Goal: Information Seeking & Learning: Learn about a topic

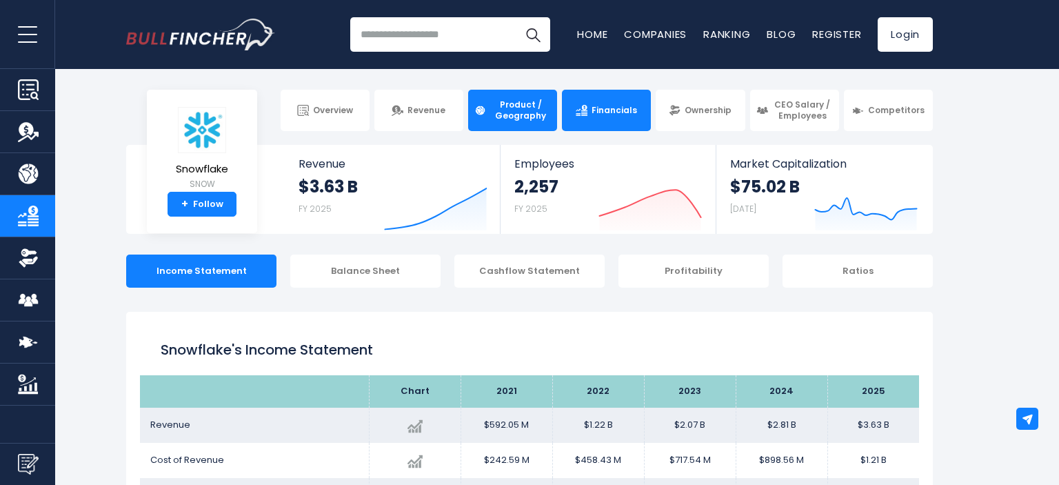
click at [512, 112] on span "Product / Geography" at bounding box center [520, 109] width 61 height 21
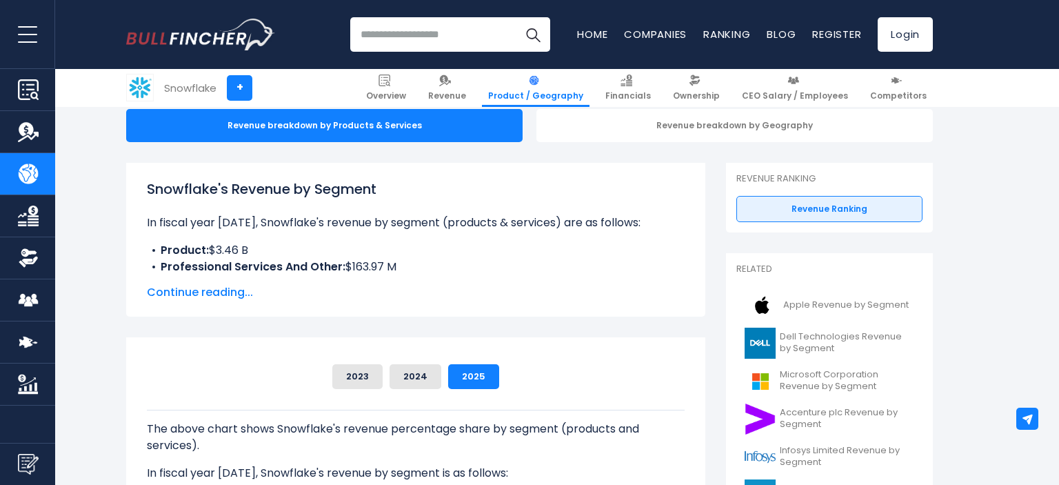
scroll to position [218, 0]
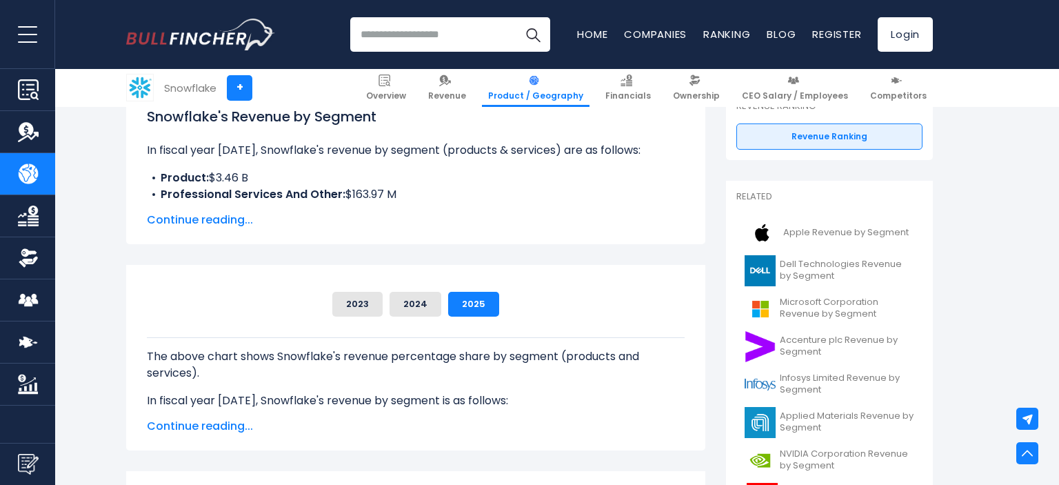
click at [235, 221] on span "Continue reading..." at bounding box center [416, 220] width 538 height 17
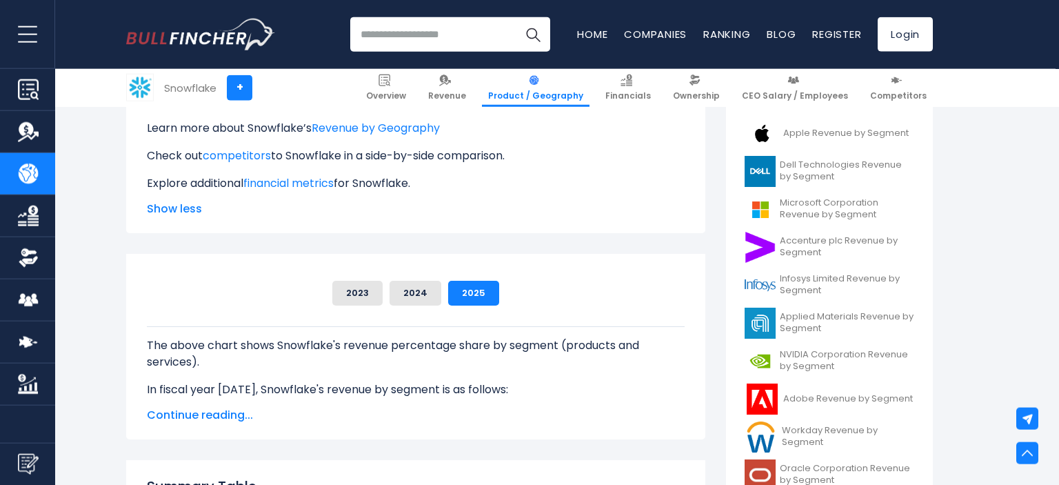
scroll to position [291, 0]
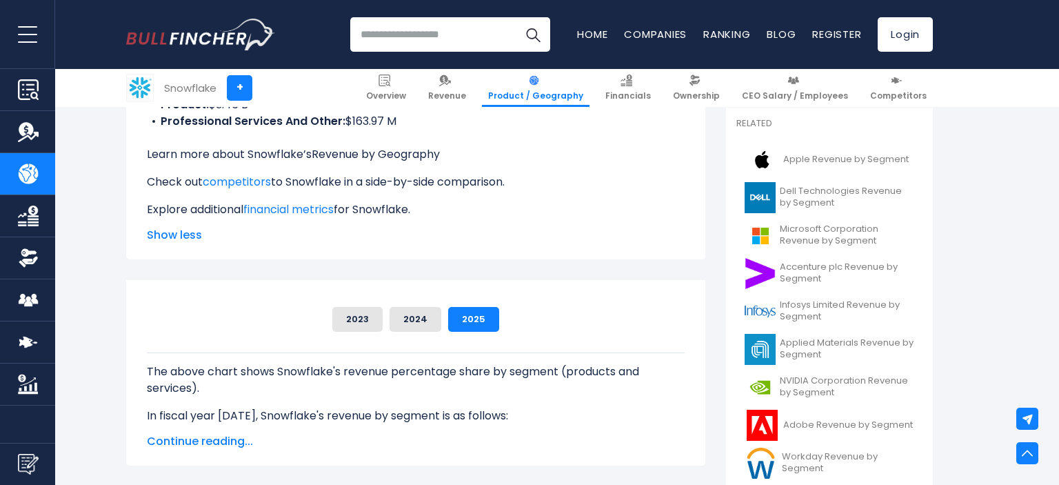
click at [402, 157] on link "Revenue by Geography" at bounding box center [376, 154] width 128 height 16
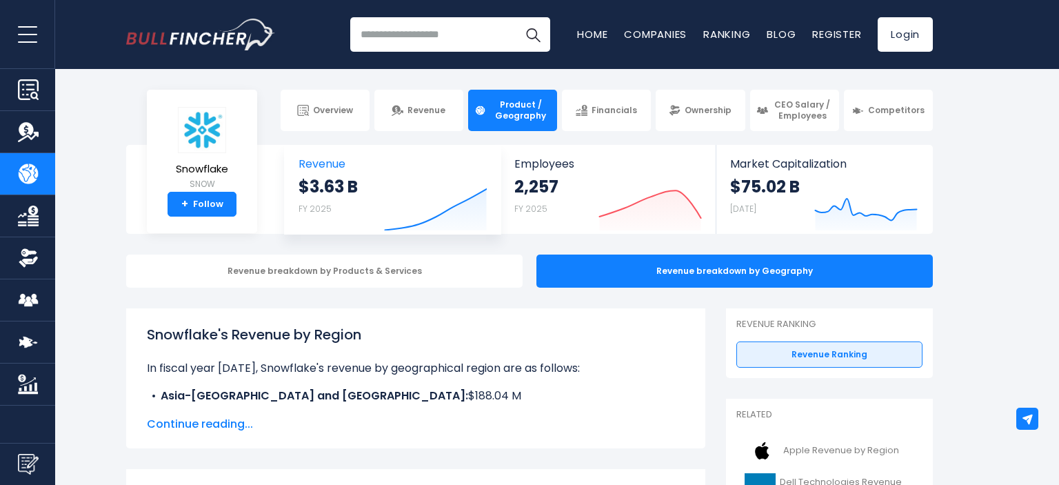
click at [370, 183] on div "$3.63 B FY 2025 Created with Highcharts 12.1.2" at bounding box center [393, 205] width 188 height 58
click at [412, 132] on body "Overview Revenue Product / Geography" at bounding box center [529, 242] width 1059 height 485
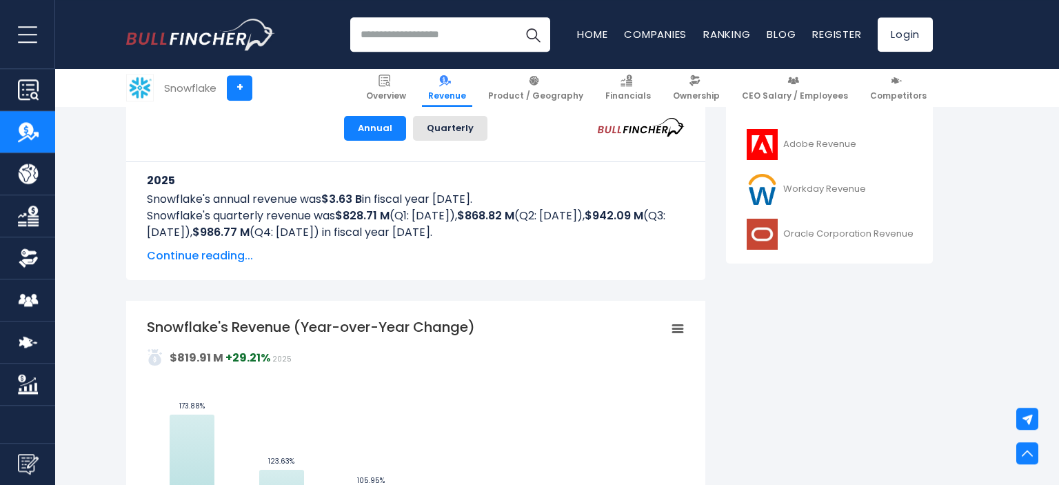
scroll to position [655, 0]
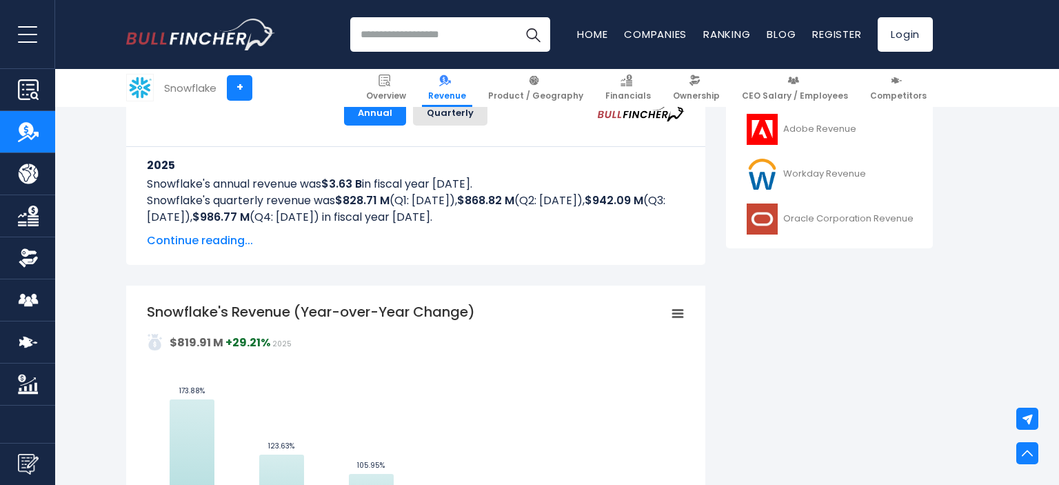
click at [241, 244] on span "Continue reading..." at bounding box center [416, 240] width 538 height 17
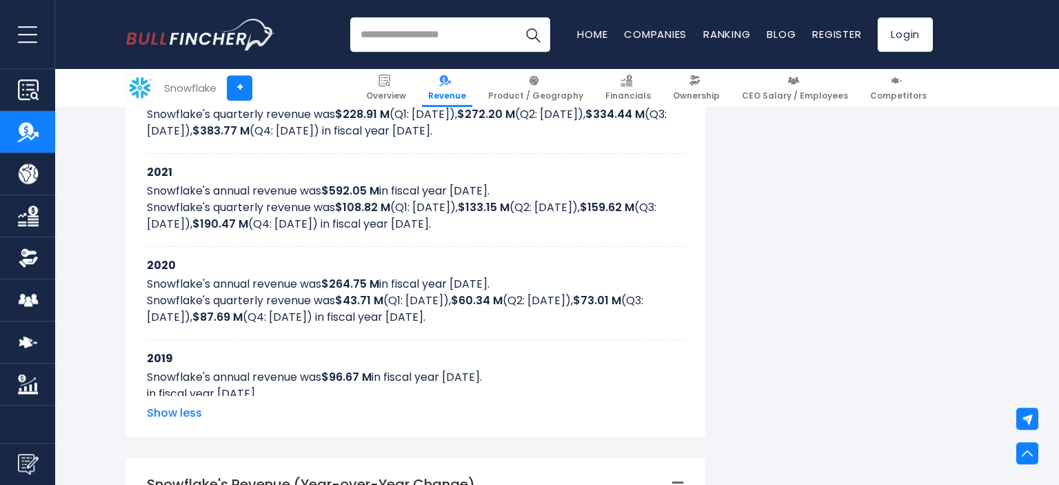
scroll to position [1019, 0]
click at [644, 87] on link "Financials" at bounding box center [628, 88] width 58 height 38
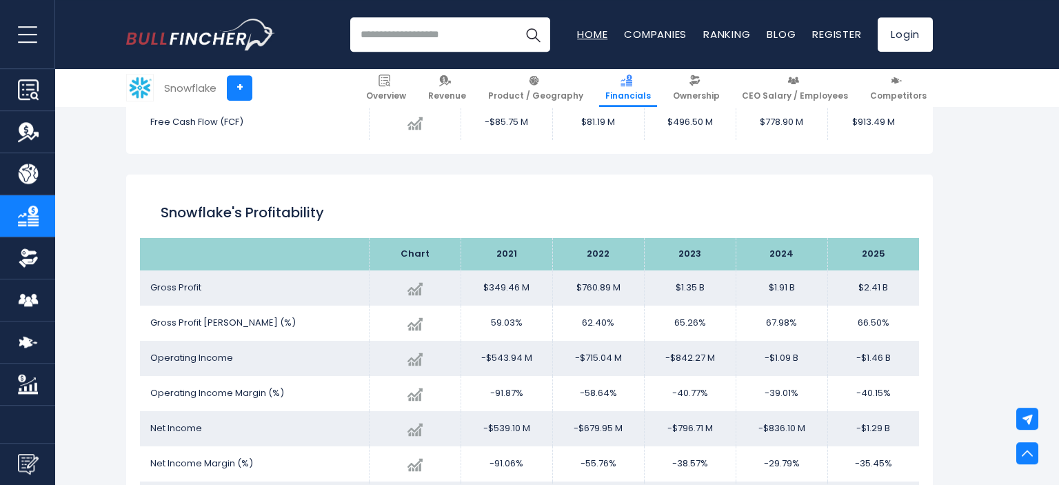
scroll to position [1214, 0]
